Goal: Go to known website: Go to known website

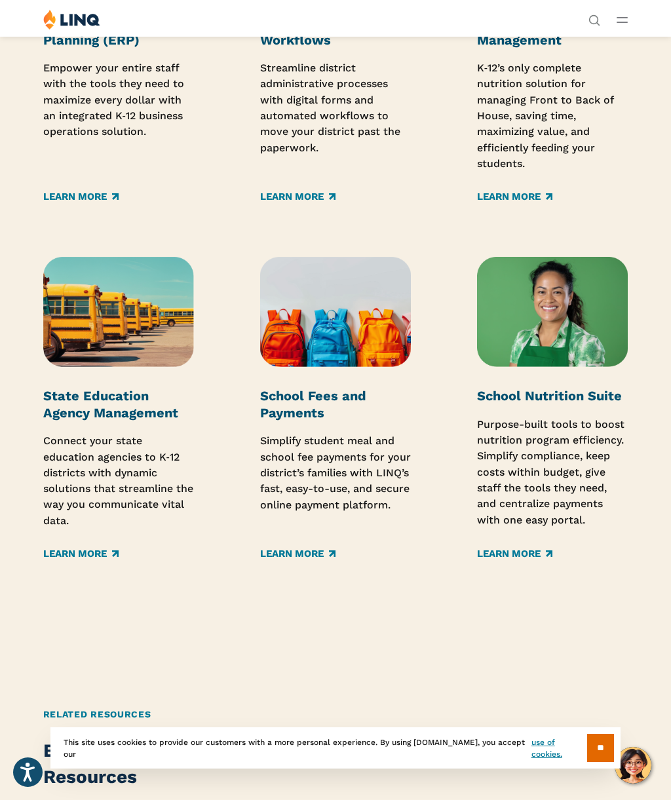
scroll to position [1791, 0]
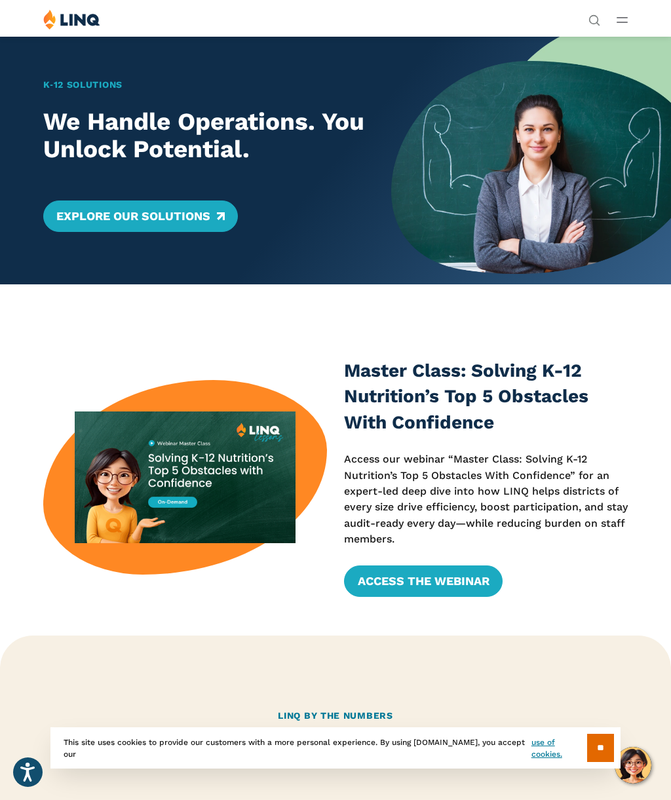
click at [622, 16] on button "Open Main Menu" at bounding box center [621, 19] width 11 height 14
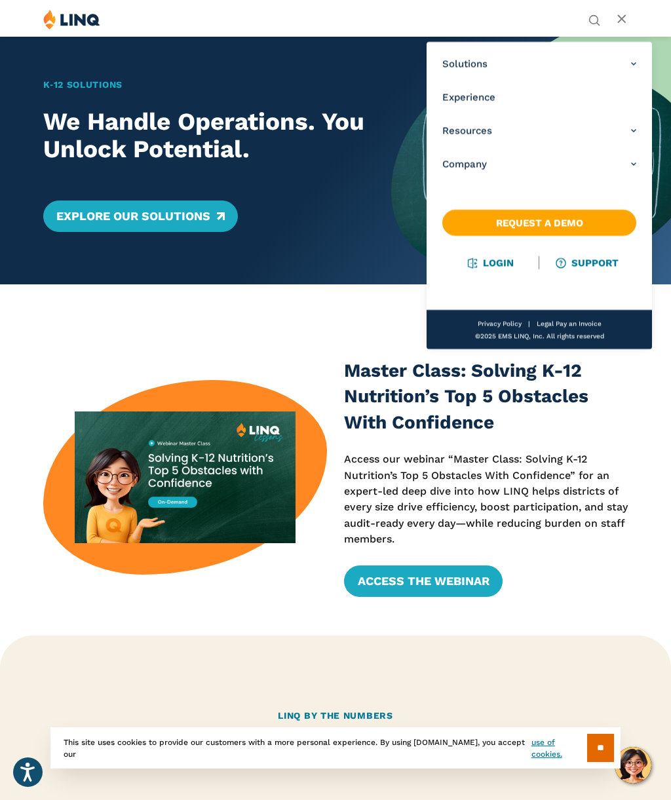
click at [485, 261] on link "Login" at bounding box center [490, 263] width 45 height 12
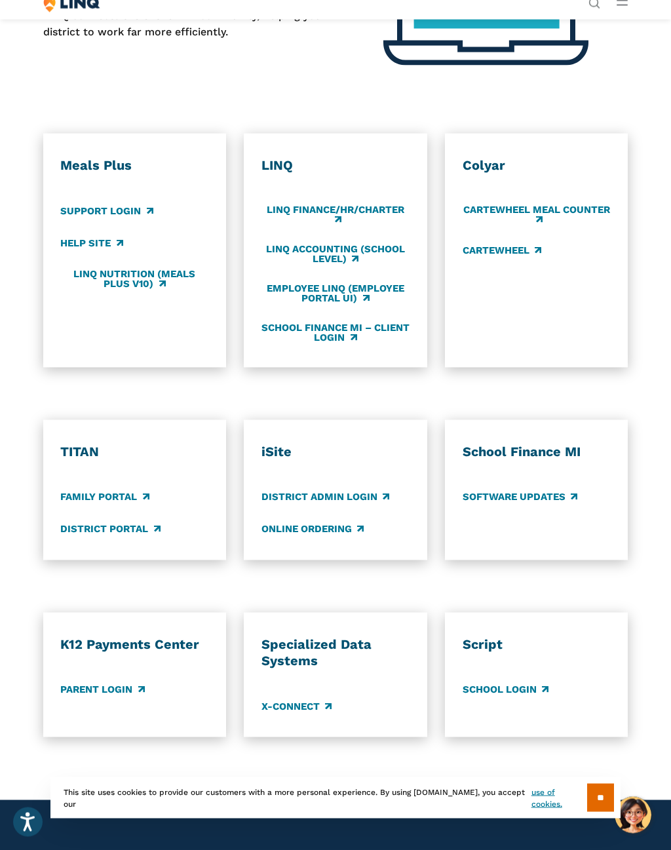
scroll to position [524, 0]
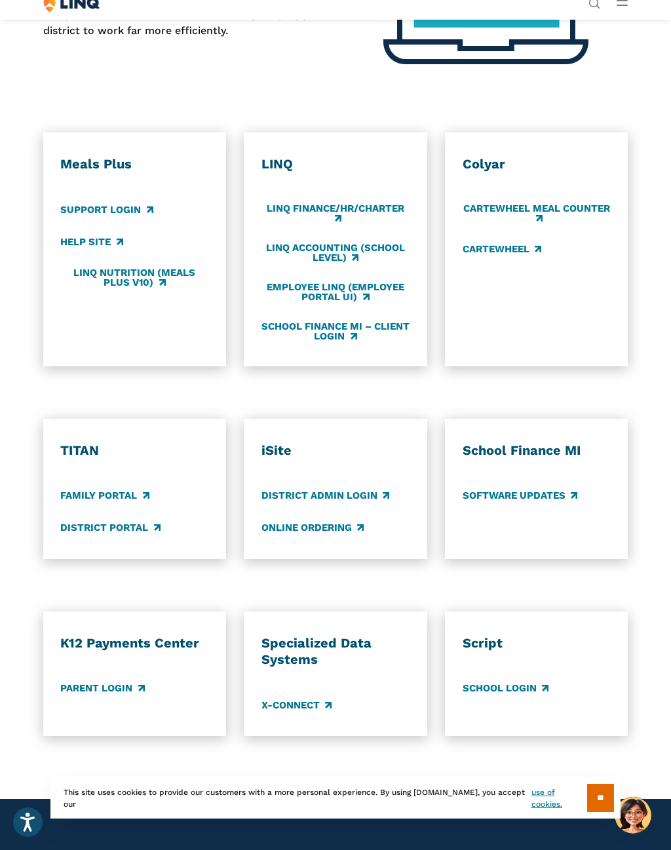
click at [168, 269] on link "LINQ Nutrition (Meals Plus v10)" at bounding box center [134, 278] width 148 height 22
